Goal: Task Accomplishment & Management: Use online tool/utility

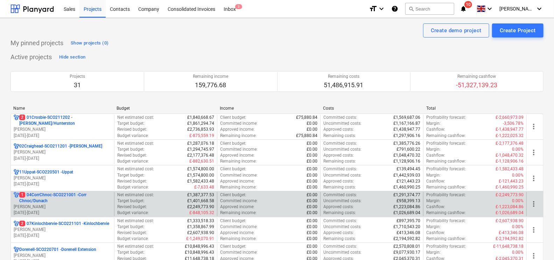
scroll to position [43, 0]
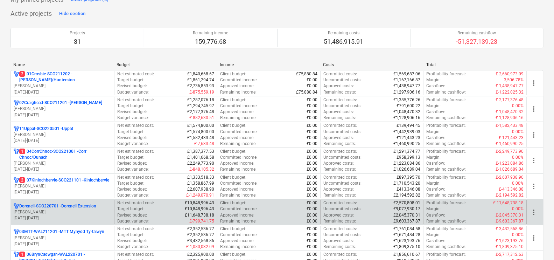
click at [62, 204] on p "Dorenell-SCO220701 - Dorenell Extension" at bounding box center [57, 206] width 77 height 6
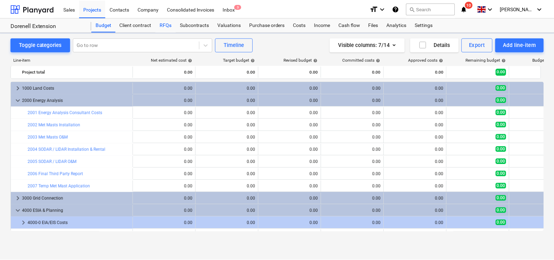
scroll to position [70, 0]
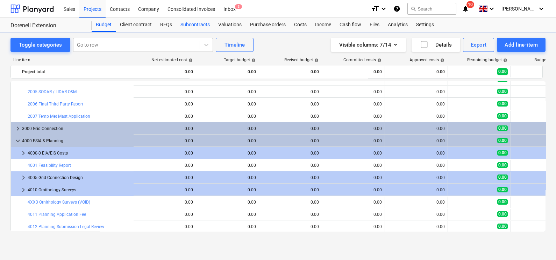
click at [181, 23] on div "Subcontracts" at bounding box center [195, 25] width 38 height 14
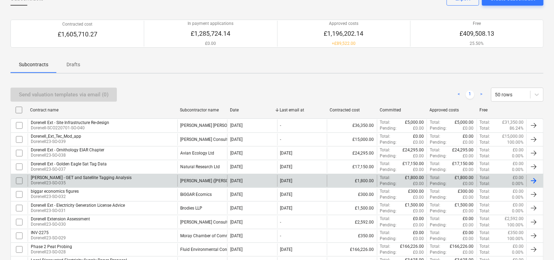
scroll to position [87, 0]
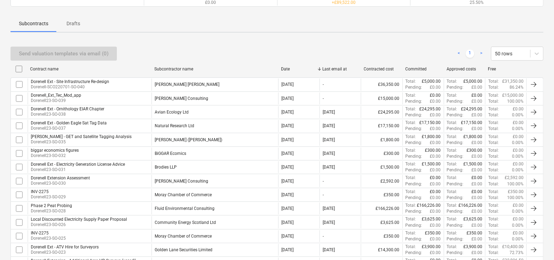
drag, startPoint x: 227, startPoint y: 71, endPoint x: 304, endPoint y: 70, distance: 76.6
click at [304, 70] on div "Contract name Subcontractor name Date Last email at Contracted cost Committed A…" at bounding box center [276, 68] width 533 height 11
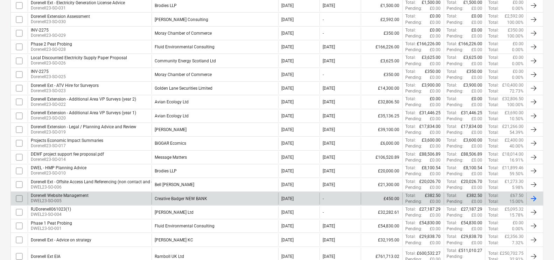
scroll to position [262, 0]
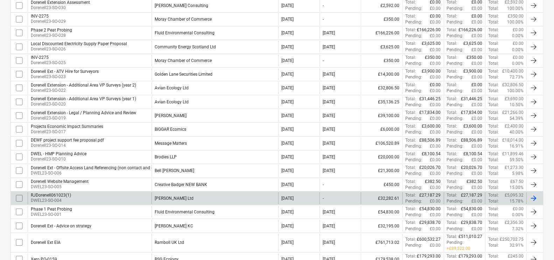
click at [196, 194] on div "[PERSON_NAME] Ltd" at bounding box center [214, 198] width 127 height 12
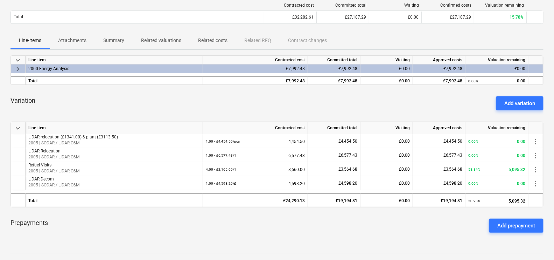
scroll to position [131, 0]
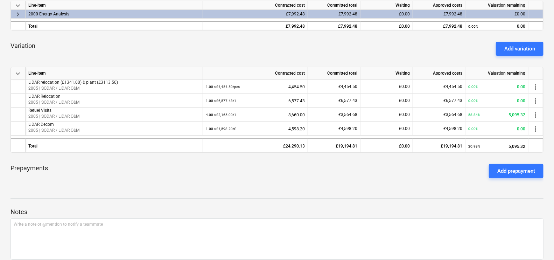
click at [517, 45] on div "Add variation" at bounding box center [519, 48] width 31 height 9
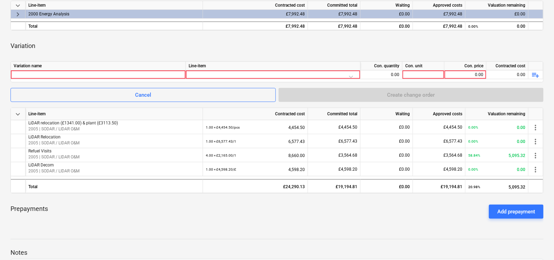
click at [142, 69] on div "Variation name" at bounding box center [98, 66] width 175 height 9
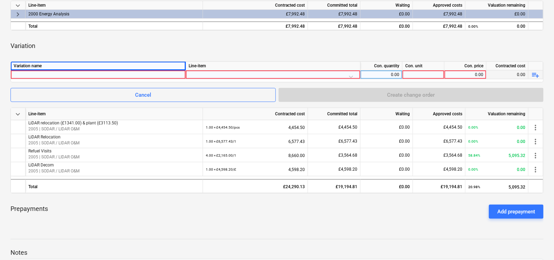
click at [139, 75] on div at bounding box center [98, 74] width 169 height 8
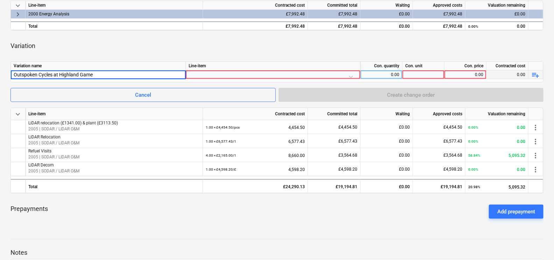
type input "Outspoken Cycles at Highland Games"
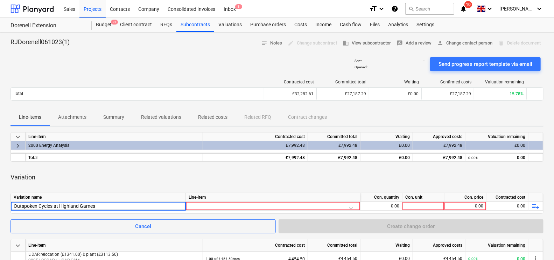
drag, startPoint x: 111, startPoint y: 205, endPoint x: -2, endPoint y: 193, distance: 113.0
click at [0, 193] on html "Sales Projects Contacts Company Consolidated Invoices Inbox 3 format_size keybo…" at bounding box center [277, 130] width 554 height 260
click at [217, 21] on div "Valuations" at bounding box center [230, 25] width 32 height 14
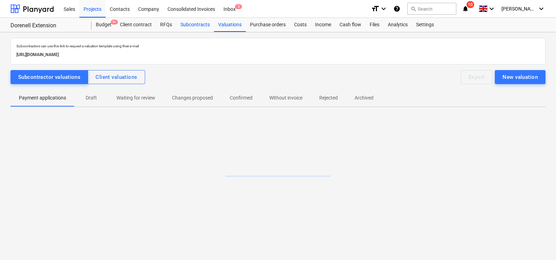
click at [201, 29] on div "Subcontracts" at bounding box center [195, 25] width 38 height 14
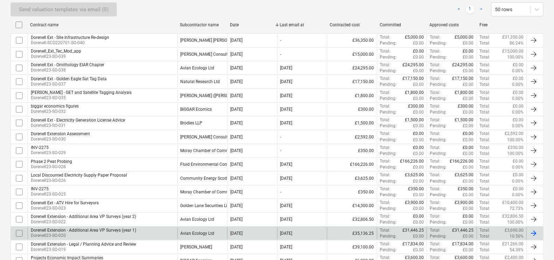
scroll to position [262, 0]
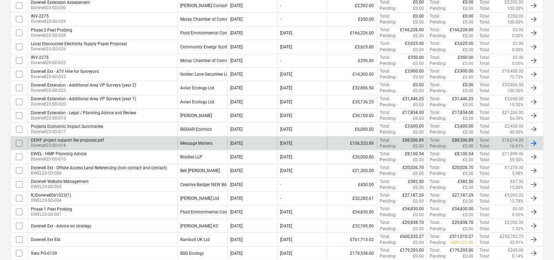
click at [210, 146] on div "Message Matters" at bounding box center [202, 143] width 50 height 12
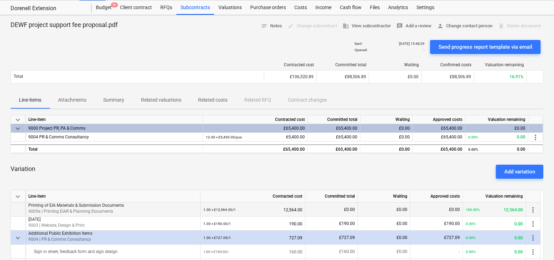
scroll to position [43, 0]
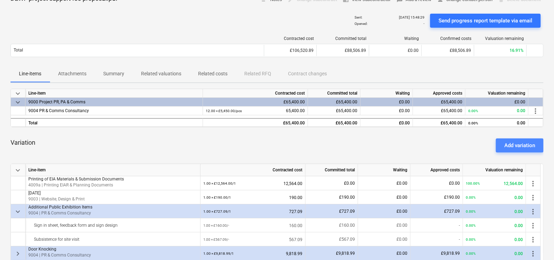
click at [510, 142] on div "Add variation" at bounding box center [519, 145] width 31 height 9
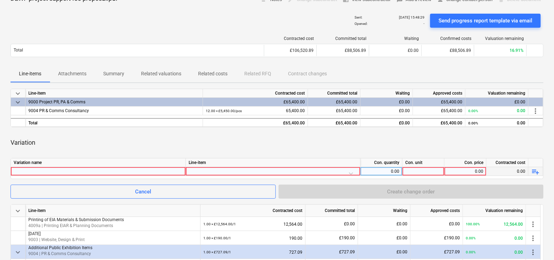
click at [168, 172] on div at bounding box center [98, 171] width 169 height 8
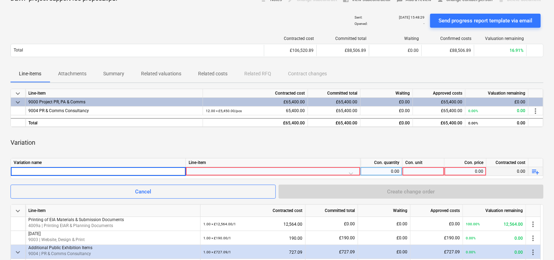
type input "Outspoken Cycles at Highland Games"
click at [224, 170] on div at bounding box center [273, 173] width 169 height 12
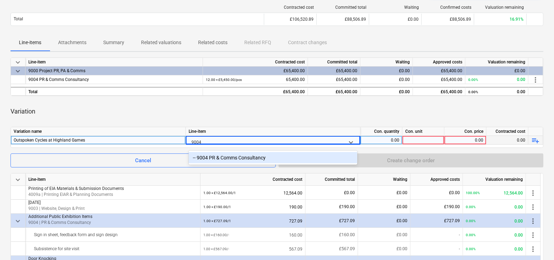
type input "900"
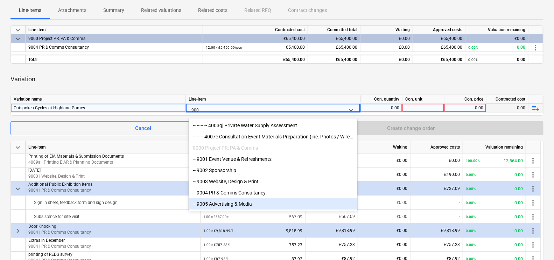
scroll to position [118, 0]
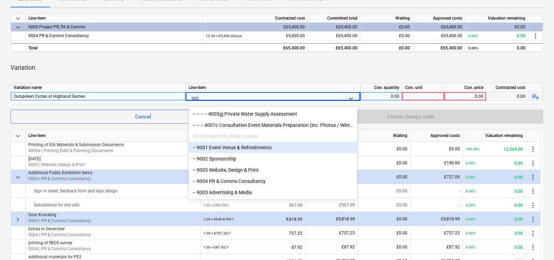
click at [276, 148] on div "-- 9001 Event Venue & Refreshments" at bounding box center [273, 147] width 169 height 11
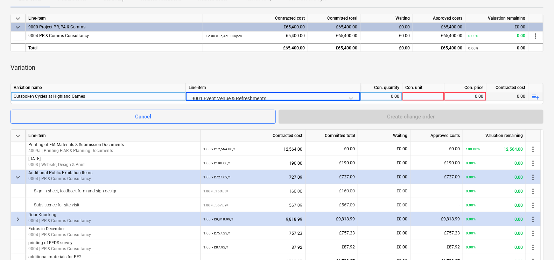
click at [317, 97] on div "9001 Event Venue & Refreshments" at bounding box center [273, 98] width 169 height 12
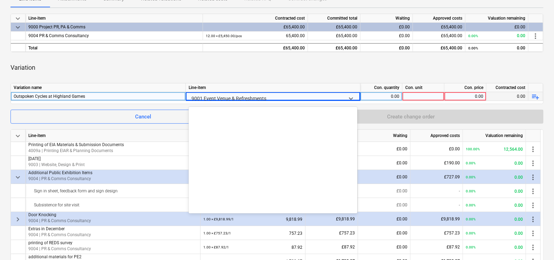
scroll to position [3029, 0]
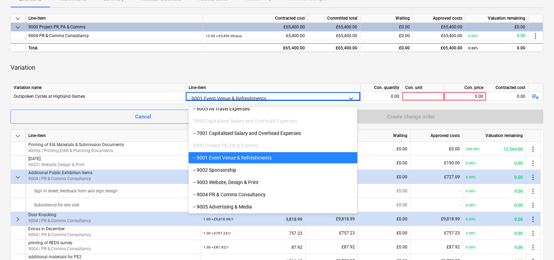
click at [252, 156] on div "-- 9001 Event Venue & Refreshments" at bounding box center [273, 157] width 169 height 11
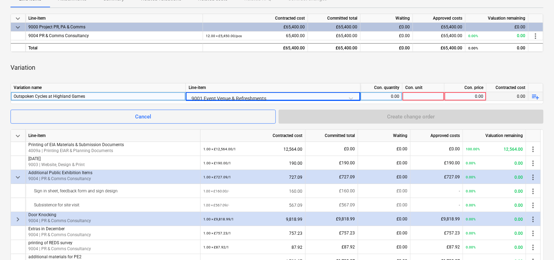
click at [384, 93] on div "0.00" at bounding box center [381, 96] width 36 height 9
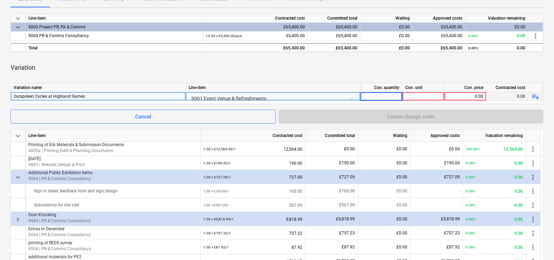
type input "1"
click at [414, 97] on div at bounding box center [423, 96] width 42 height 9
type input "1"
click at [448, 96] on div "0.00" at bounding box center [465, 96] width 36 height 9
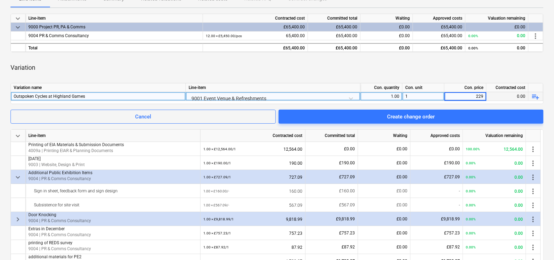
type input "2292"
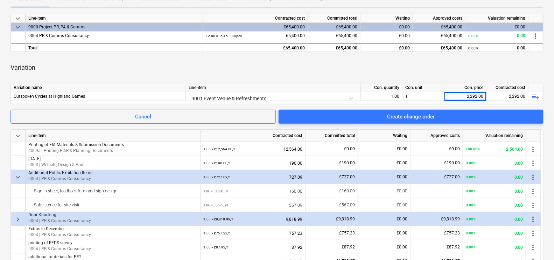
drag, startPoint x: 436, startPoint y: 62, endPoint x: 439, endPoint y: 76, distance: 13.7
click at [435, 63] on div "Variation" at bounding box center [276, 68] width 533 height 20
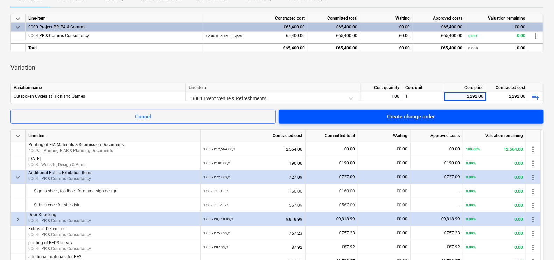
click at [448, 116] on span "Create change order" at bounding box center [411, 116] width 248 height 9
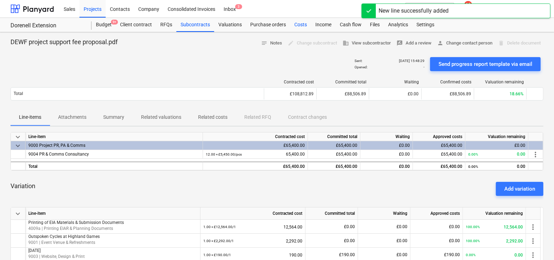
click at [297, 20] on div "Costs" at bounding box center [300, 25] width 21 height 14
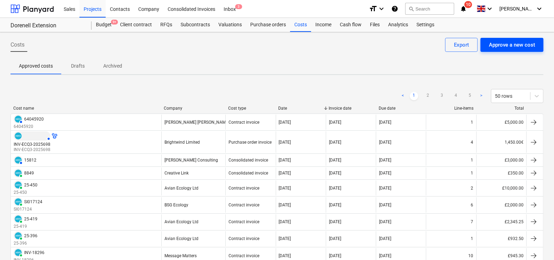
click at [522, 45] on div "Approve a new cost" at bounding box center [512, 44] width 46 height 9
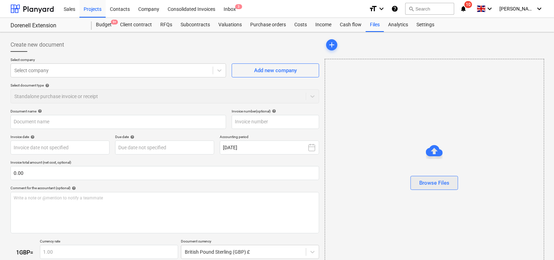
click at [438, 183] on div "Browse Files" at bounding box center [434, 182] width 30 height 9
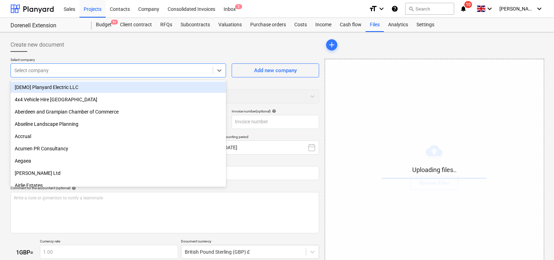
click at [83, 73] on div at bounding box center [111, 70] width 195 height 7
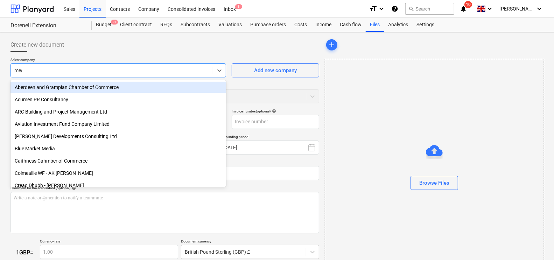
type input "mess"
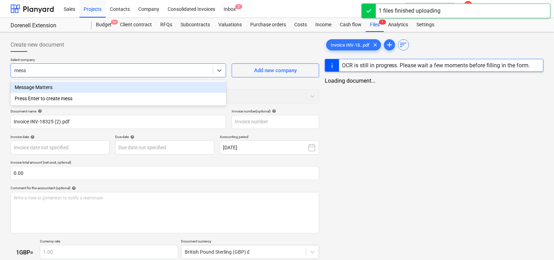
type input "Invoice INV-18325 (2).pdf"
type input "message"
click at [58, 87] on div "Message Matters" at bounding box center [117, 87] width 215 height 11
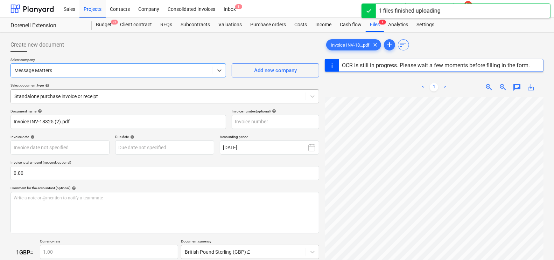
click at [43, 93] on div at bounding box center [158, 96] width 288 height 7
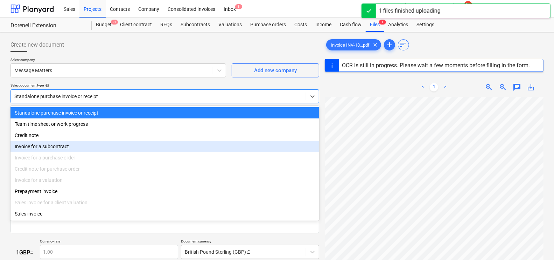
click at [50, 147] on div "Invoice for a subcontract" at bounding box center [164, 146] width 309 height 11
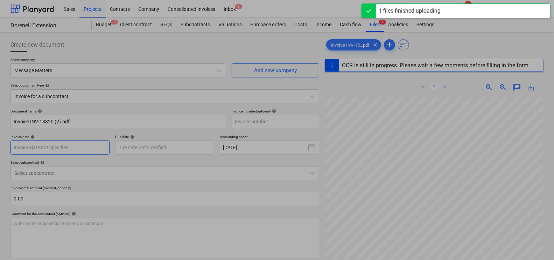
click at [40, 149] on body "Sales Projects Contacts Company Consolidated Invoices Inbox 3 format_size keybo…" at bounding box center [277, 130] width 554 height 260
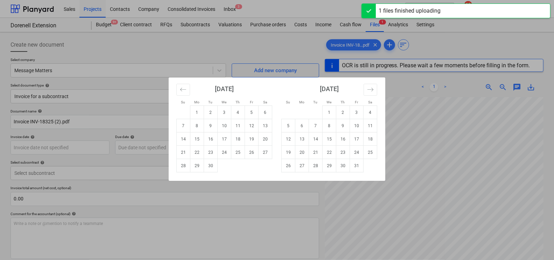
click at [419, 76] on div "Su Mo Tu We Th Fr Sa Su Mo Tu We Th Fr Sa [DATE] 1 2 3 4 5 6 7 8 9 10 11 12 13 …" at bounding box center [277, 130] width 554 height 260
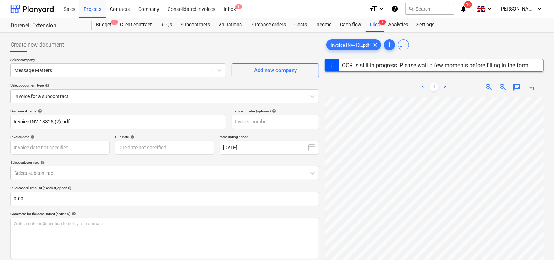
type input "INV-18325"
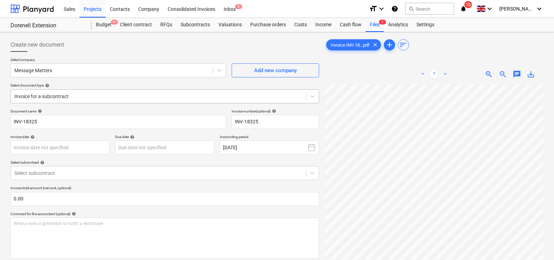
click at [81, 94] on div at bounding box center [158, 96] width 288 height 7
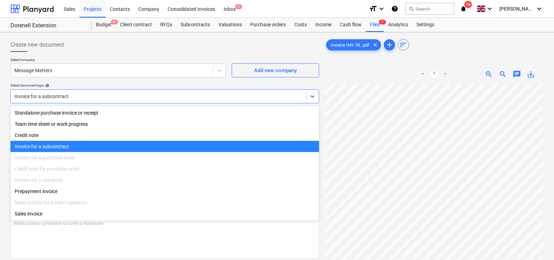
click at [38, 143] on div "Invoice for a subcontract" at bounding box center [164, 146] width 309 height 11
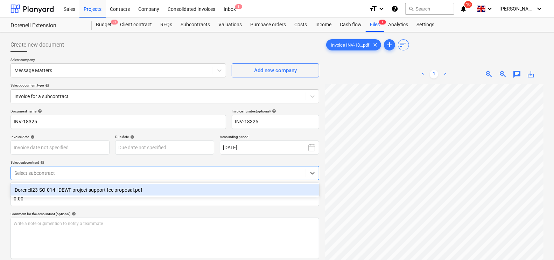
drag, startPoint x: 43, startPoint y: 172, endPoint x: 45, endPoint y: 183, distance: 10.6
click at [43, 173] on div at bounding box center [158, 172] width 288 height 7
click at [61, 196] on div "Dorenell23-SO-014 | DEWF project support fee proposal.pdf" at bounding box center [164, 190] width 309 height 14
click at [64, 190] on div "Dorenell23-SO-014 | DEWF project support fee proposal.pdf" at bounding box center [164, 189] width 309 height 11
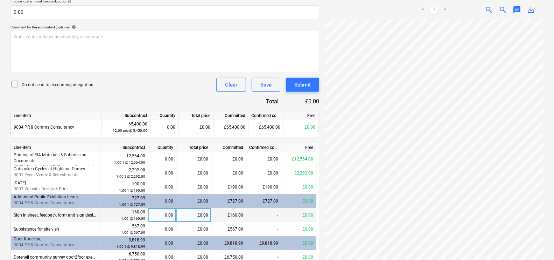
scroll to position [219, 0]
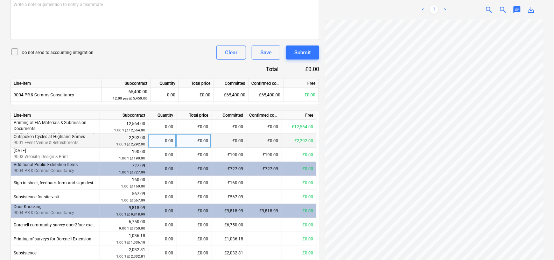
click at [167, 138] on div "0.00" at bounding box center [162, 141] width 22 height 14
type input "1"
click at [164, 49] on div "Do not send to accounting integration Clear Save Submit" at bounding box center [164, 52] width 309 height 14
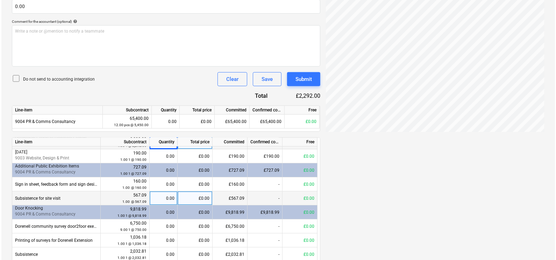
scroll to position [262, 0]
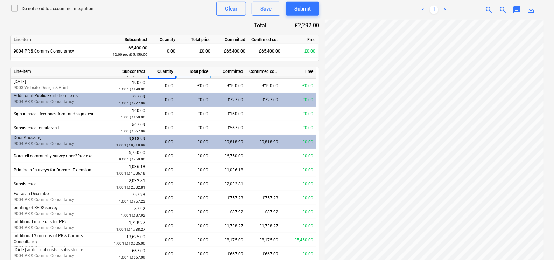
click at [307, 17] on div "Document name help INV-18325 Invoice number (optional) help INV-18325 Invoice d…" at bounding box center [164, 70] width 309 height 448
click at [306, 11] on div "Submit" at bounding box center [302, 8] width 16 height 9
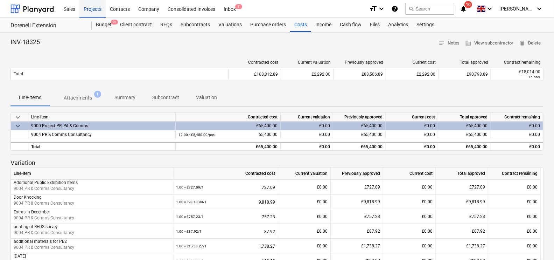
click at [94, 12] on div "Projects" at bounding box center [92, 9] width 26 height 18
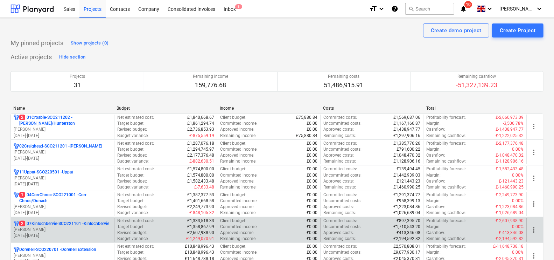
click at [86, 224] on p "2 07Kinlochbervie-SCO221101 - Kinlochbervie" at bounding box center [64, 223] width 90 height 6
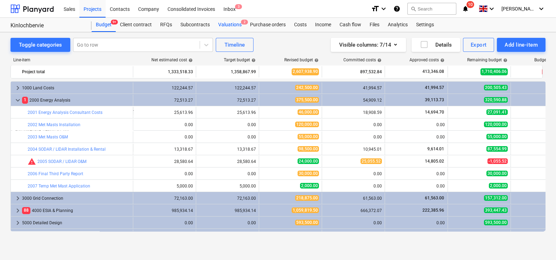
click at [228, 23] on div "Valuations 2" at bounding box center [230, 25] width 32 height 14
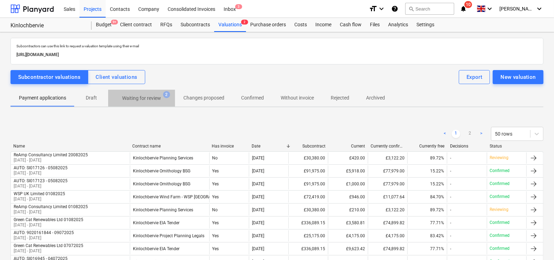
click at [140, 97] on p "Waiting for review" at bounding box center [141, 97] width 39 height 7
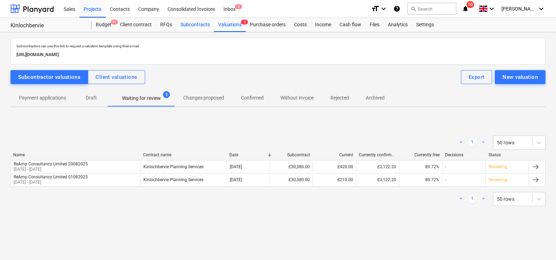
click at [201, 24] on div "Subcontracts" at bounding box center [195, 25] width 38 height 14
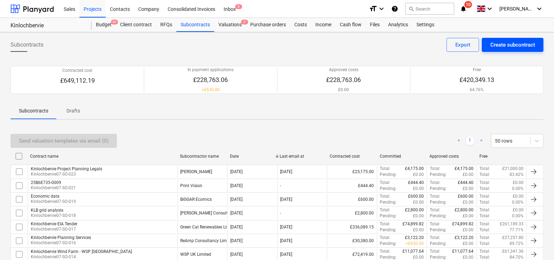
click at [519, 43] on div "Create subcontract" at bounding box center [512, 44] width 45 height 9
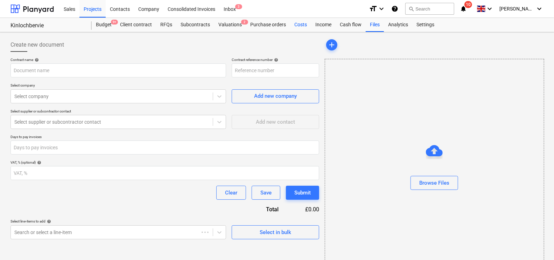
type input "07Kinlochbervie-SCO221101-SO-024"
click at [294, 19] on div "Costs" at bounding box center [300, 25] width 21 height 14
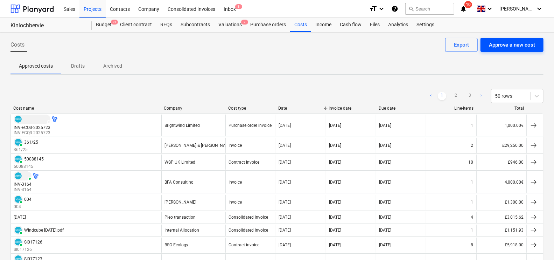
click at [519, 38] on button "Approve a new cost" at bounding box center [511, 45] width 63 height 14
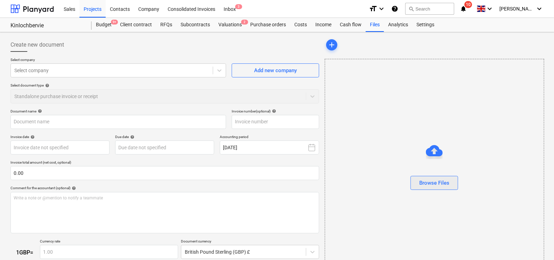
click at [444, 185] on div "Browse Files" at bounding box center [434, 182] width 30 height 9
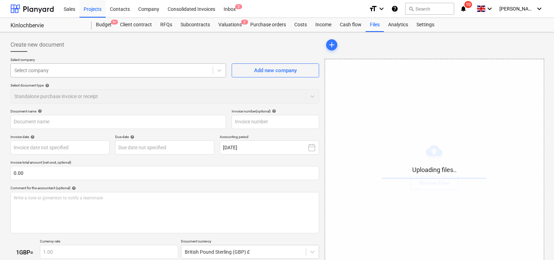
click at [136, 70] on div at bounding box center [111, 70] width 195 height 7
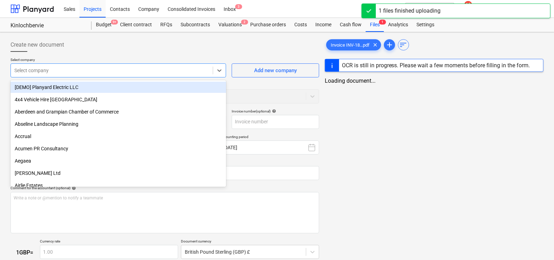
type input "Invoice INV-18384.pdf"
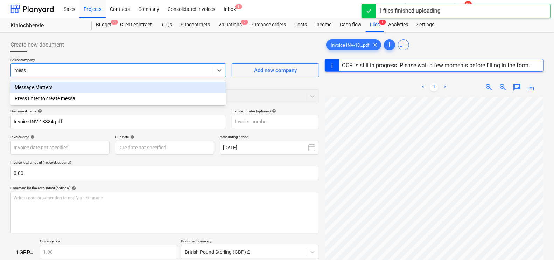
type input "messa"
click at [130, 90] on div "Message Matters" at bounding box center [117, 87] width 215 height 11
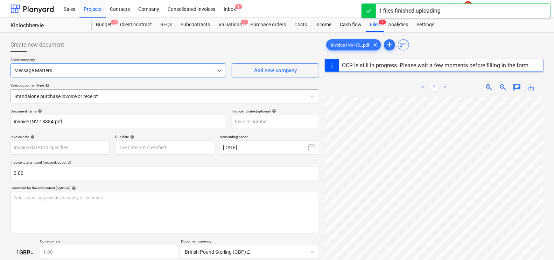
click at [72, 93] on div at bounding box center [158, 96] width 288 height 7
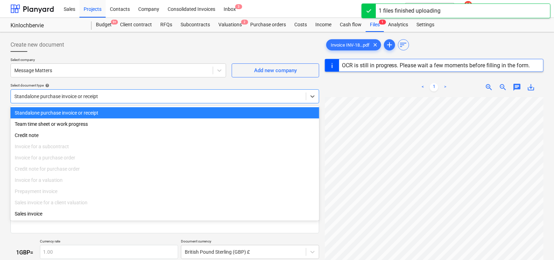
click at [75, 109] on div "Standalone purchase invoice or receipt" at bounding box center [164, 112] width 309 height 11
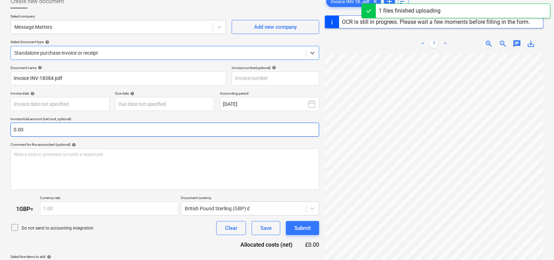
type input "INV-18384"
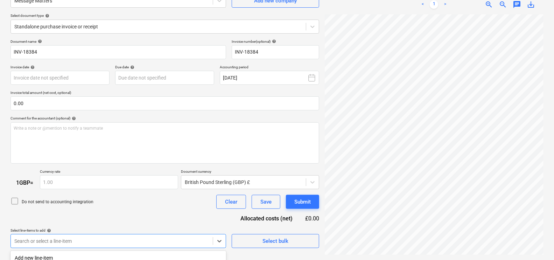
scroll to position [166, 0]
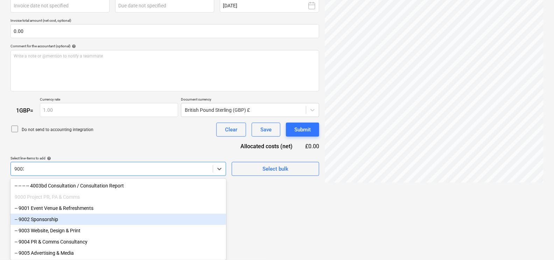
scroll to position [74, 0]
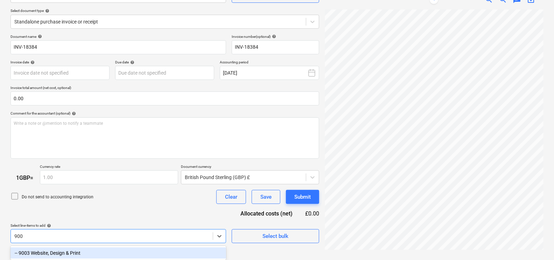
type input "9001"
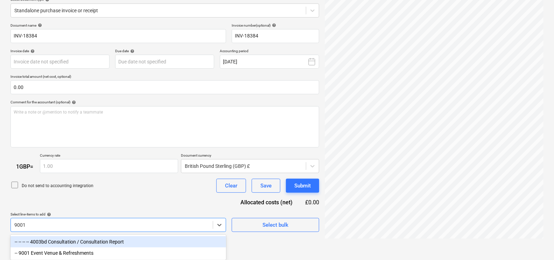
scroll to position [86, 0]
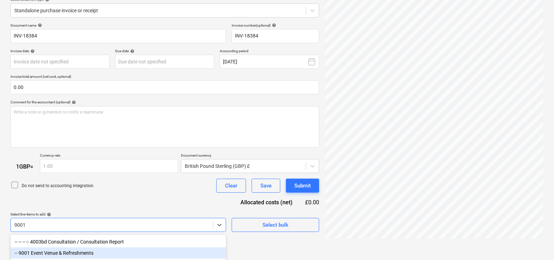
click at [76, 247] on div "-- 9001 Event Venue & Refreshments" at bounding box center [117, 252] width 215 height 11
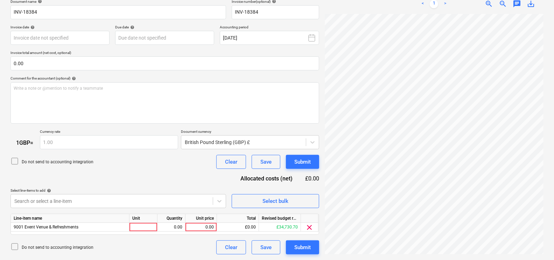
drag, startPoint x: 278, startPoint y: 226, endPoint x: 257, endPoint y: 180, distance: 50.6
click at [278, 150] on html "Sales Projects Contacts Company Consolidated Invoices Inbox 3 format_size keybo…" at bounding box center [277, 21] width 554 height 260
click at [198, 225] on div "0.00" at bounding box center [201, 227] width 26 height 9
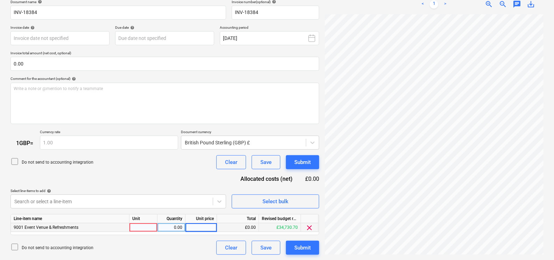
click at [133, 226] on div at bounding box center [143, 227] width 28 height 9
type input "1"
click at [181, 227] on div "0.00" at bounding box center [171, 227] width 22 height 9
type input "1"
click at [199, 227] on div "0.00" at bounding box center [201, 227] width 26 height 9
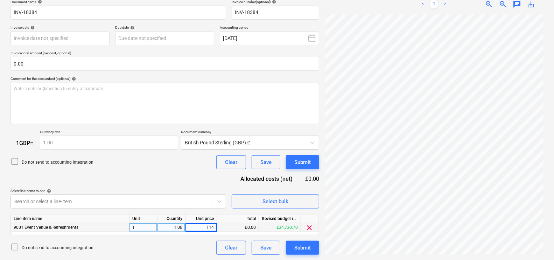
type input "1146"
click at [178, 168] on div "Do not send to accounting integration Clear Save Submit" at bounding box center [164, 162] width 309 height 14
drag, startPoint x: 410, startPoint y: 255, endPoint x: 447, endPoint y: 255, distance: 36.7
click at [447, 247] on div "Invoice INV-18...pdf clear add sort < 1 > zoom_in zoom_out chat 0 save_alt" at bounding box center [434, 91] width 224 height 331
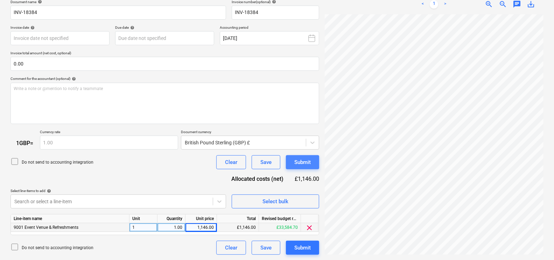
click at [313, 165] on button "Submit" at bounding box center [302, 162] width 33 height 14
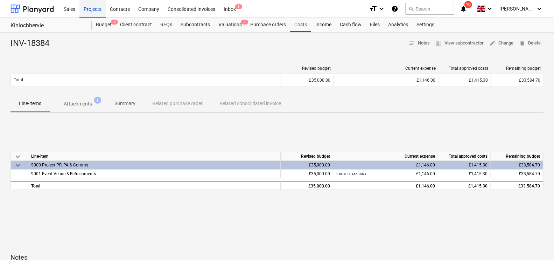
click at [102, 6] on div "Projects" at bounding box center [92, 9] width 26 height 18
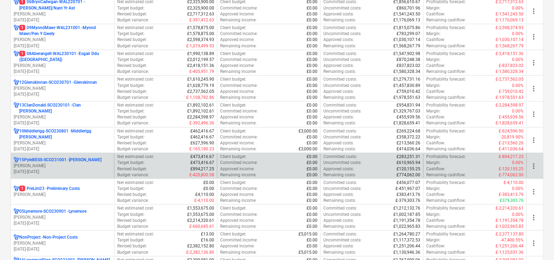
scroll to position [306, 0]
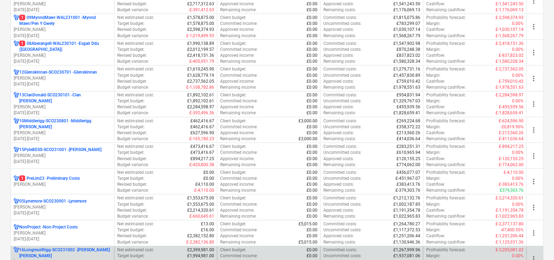
click at [76, 247] on p "16LongmuirRigg-SCO231002 - [PERSON_NAME] [PERSON_NAME]" at bounding box center [65, 253] width 92 height 12
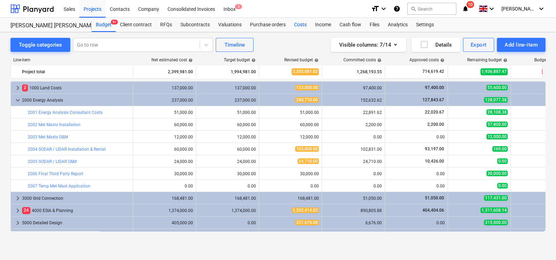
drag, startPoint x: 304, startPoint y: 23, endPoint x: 369, endPoint y: 24, distance: 64.4
click at [304, 23] on div "Costs" at bounding box center [300, 25] width 21 height 14
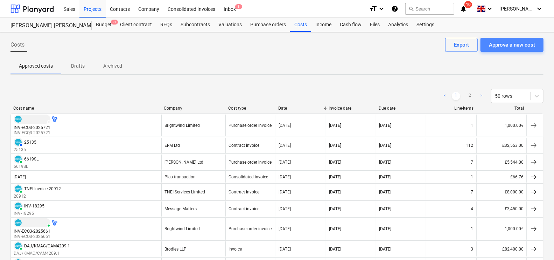
click at [498, 45] on div "Approve a new cost" at bounding box center [512, 44] width 46 height 9
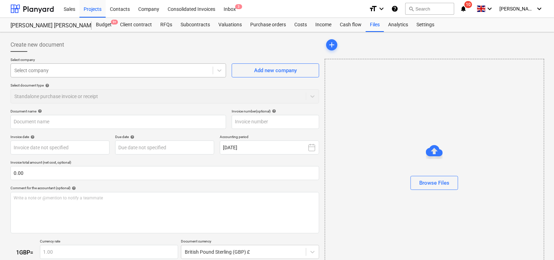
click at [112, 72] on div at bounding box center [111, 70] width 195 height 7
click at [425, 179] on div "Browse Files" at bounding box center [434, 182] width 30 height 9
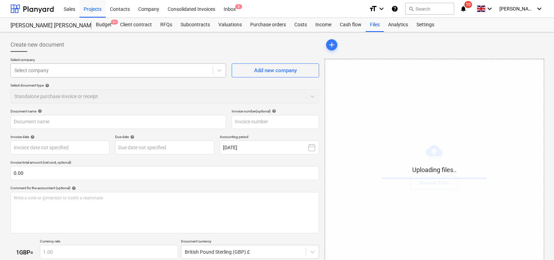
click at [43, 71] on div at bounding box center [111, 70] width 195 height 7
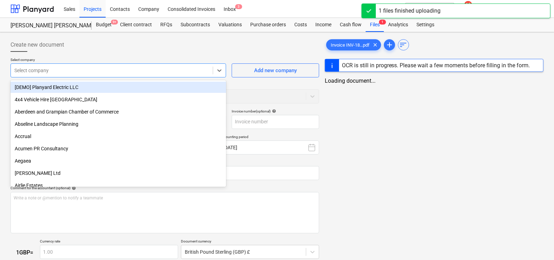
type input "Invoice INV-18355.pdf"
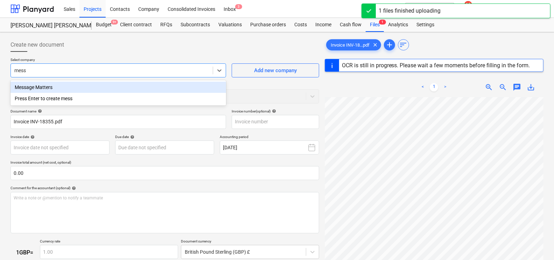
type input "messa"
click at [82, 83] on div "Message Matters" at bounding box center [117, 87] width 215 height 11
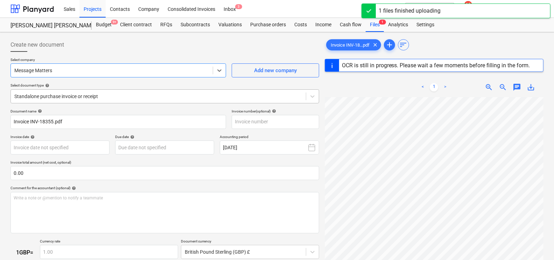
click at [49, 95] on div at bounding box center [158, 96] width 288 height 7
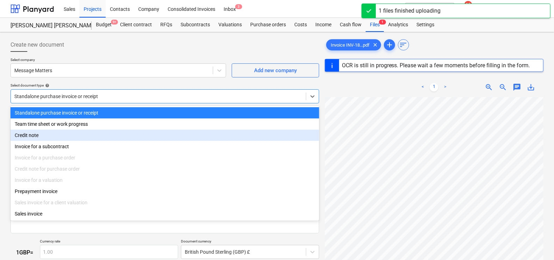
click at [58, 143] on div "Invoice for a subcontract" at bounding box center [164, 146] width 309 height 11
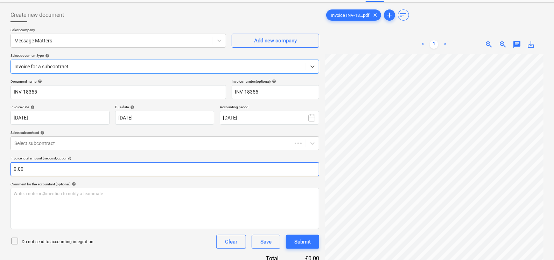
scroll to position [43, 0]
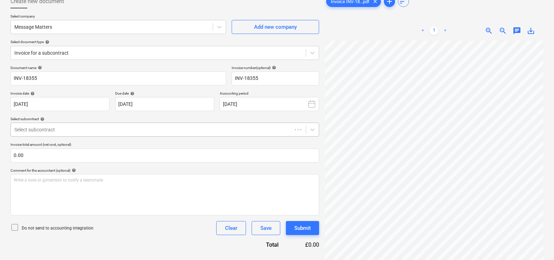
click at [57, 122] on div "Select subcontract help Select subcontract" at bounding box center [164, 126] width 309 height 20
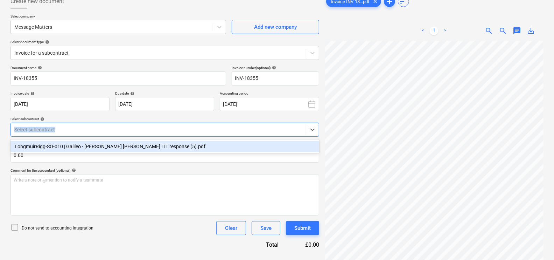
drag, startPoint x: 57, startPoint y: 122, endPoint x: 52, endPoint y: 129, distance: 8.3
click at [51, 129] on div at bounding box center [158, 129] width 288 height 7
click at [111, 149] on div "LongmuirRigg-SO-010 | Galileo - [PERSON_NAME] [PERSON_NAME] ITT response (5).pdf" at bounding box center [164, 146] width 309 height 11
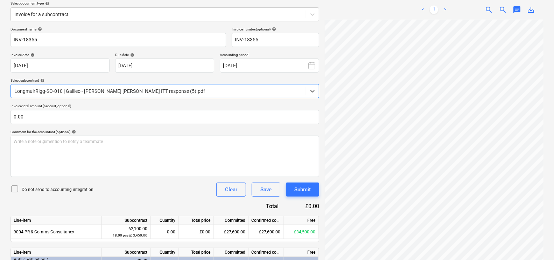
scroll to position [131, 0]
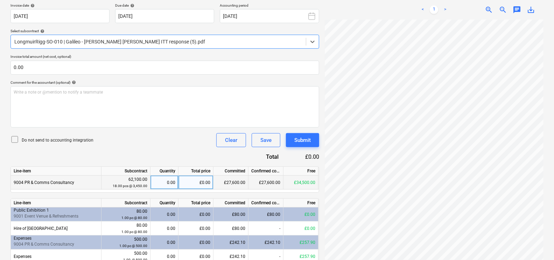
click at [167, 179] on div "0.00" at bounding box center [164, 182] width 22 height 14
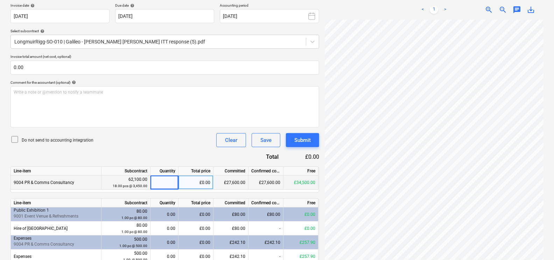
type input "1"
click at [168, 129] on div "Document name help INV-18355 Invoice number (optional) help INV-18355 Invoice d…" at bounding box center [164, 160] width 309 height 364
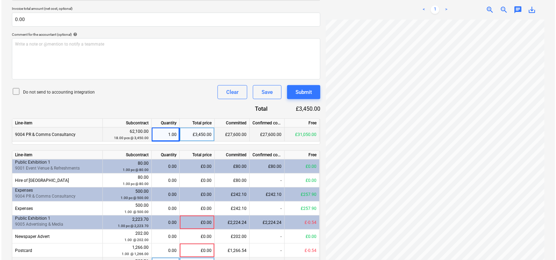
scroll to position [219, 0]
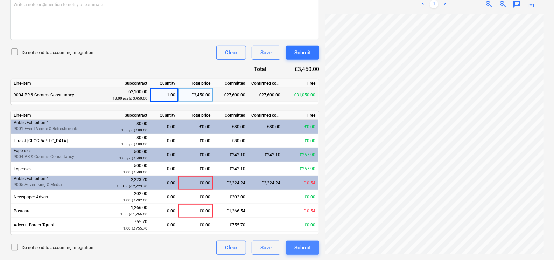
click at [304, 247] on div "Submit" at bounding box center [302, 247] width 16 height 9
